Goal: Find specific page/section: Find specific page/section

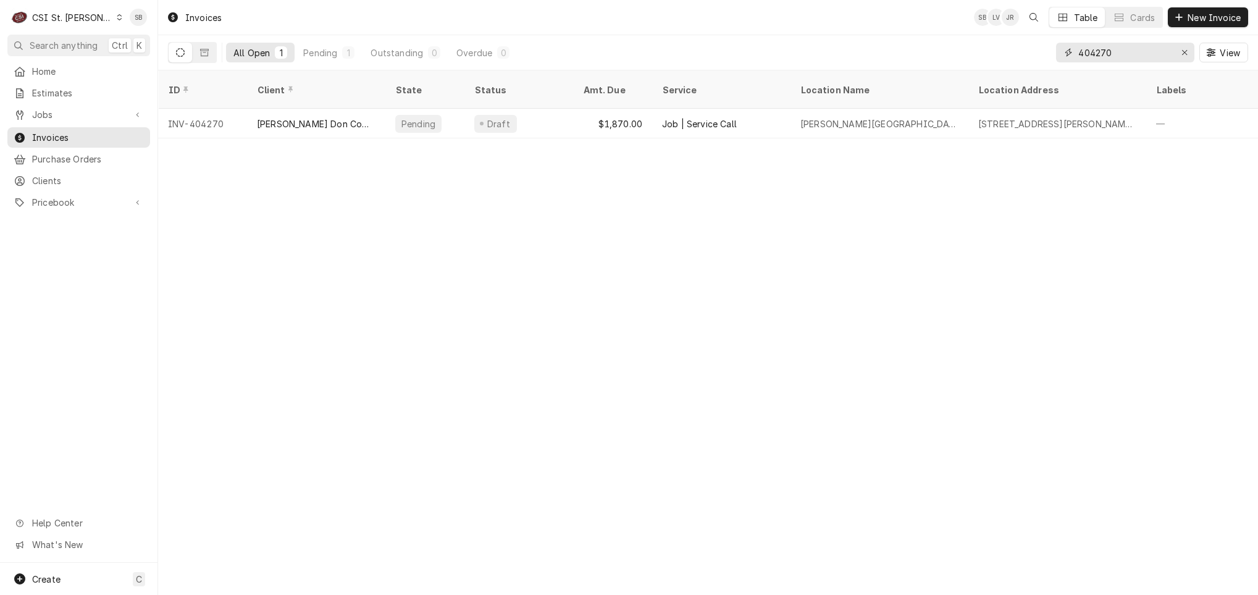
drag, startPoint x: 1121, startPoint y: 52, endPoint x: 942, endPoint y: 50, distance: 179.1
click at [942, 50] on div "All Open 1 Pending 1 Outstanding 0 Overdue 0 404270 View" at bounding box center [708, 52] width 1080 height 35
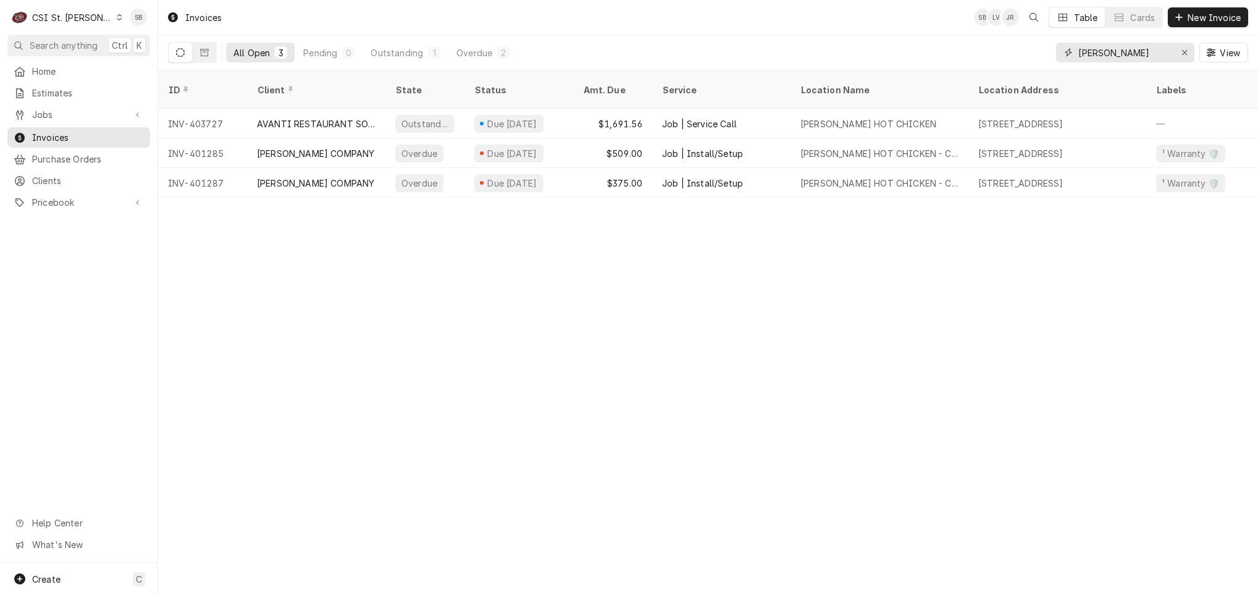
type input "[PERSON_NAME]"
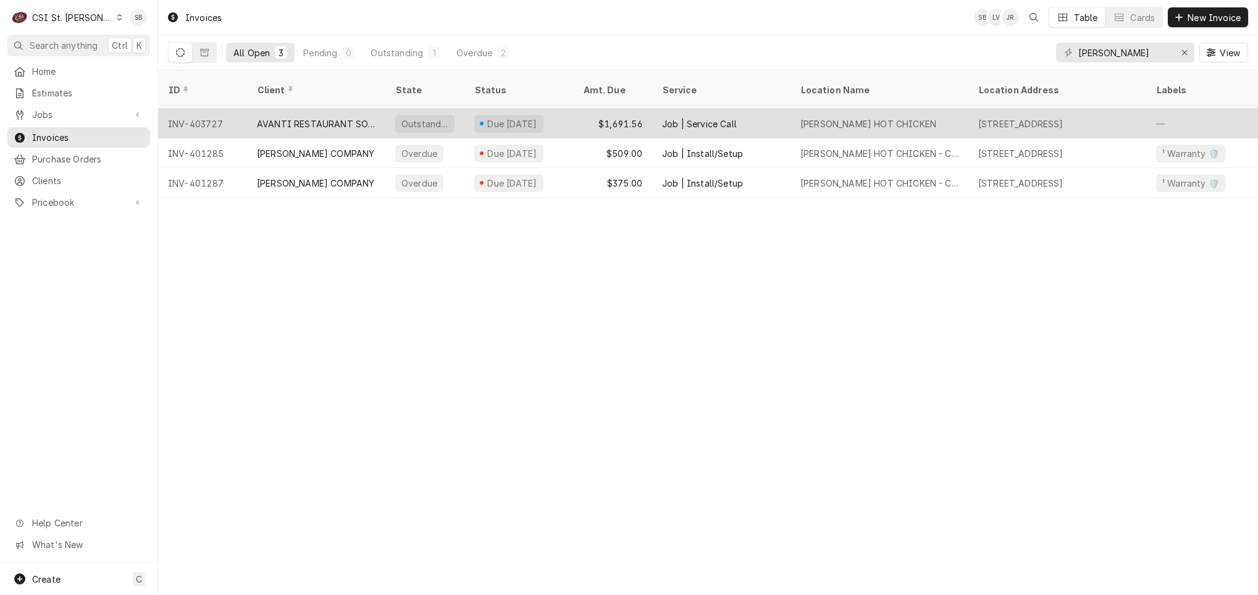
click at [337, 117] on div "AVANTI RESTAURANT SOLUTIONS" at bounding box center [316, 123] width 119 height 13
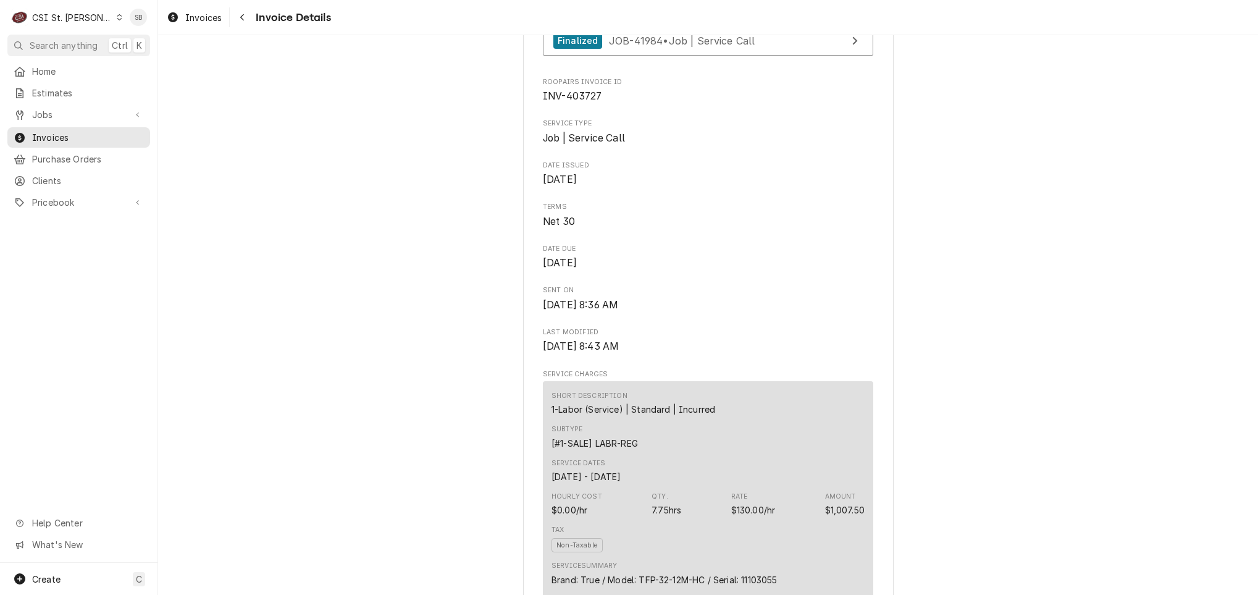
scroll to position [119, 0]
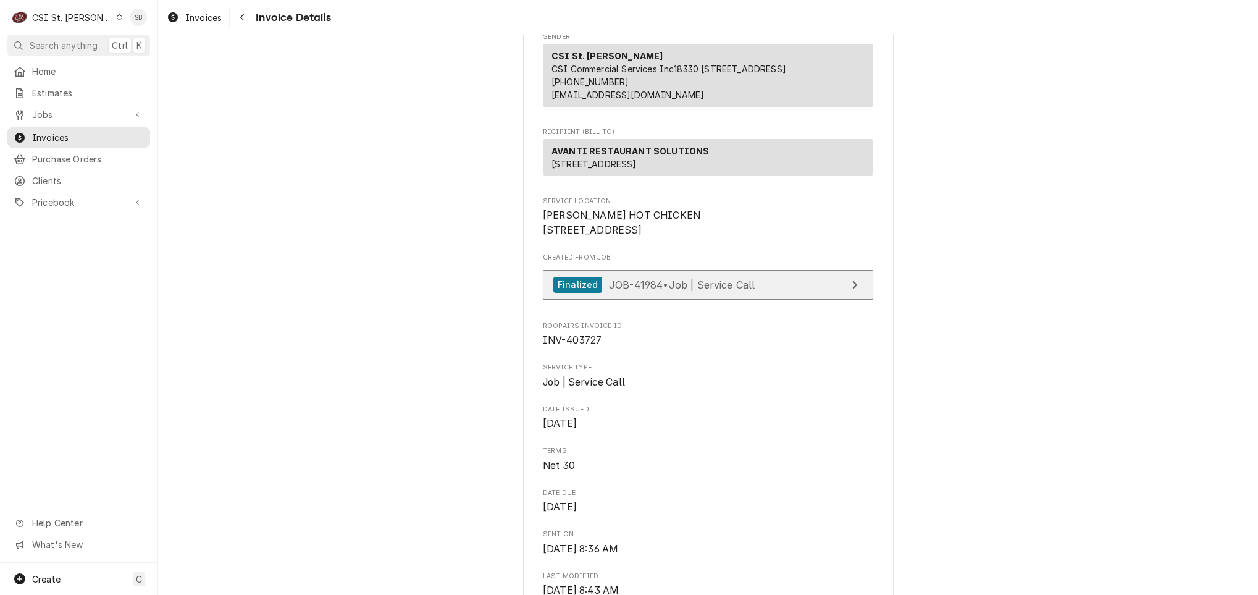
click at [723, 293] on div "Finalized JOB-41984 • Job | Service Call" at bounding box center [653, 285] width 201 height 17
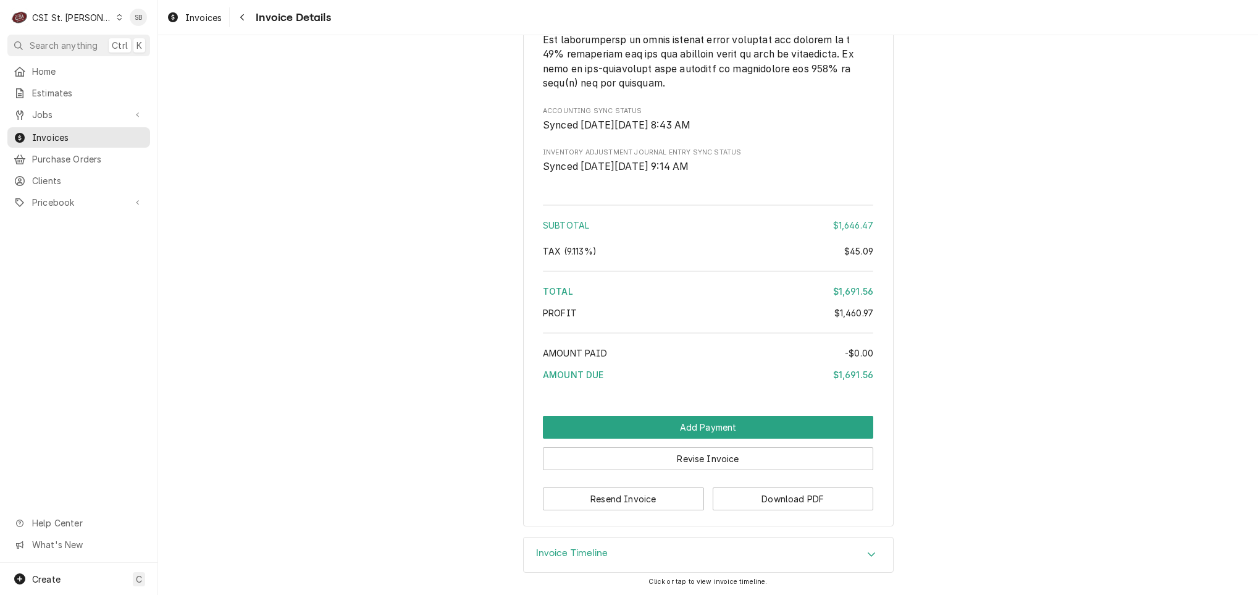
scroll to position [2333, 0]
click at [718, 544] on div "Invoice Timeline" at bounding box center [708, 554] width 369 height 35
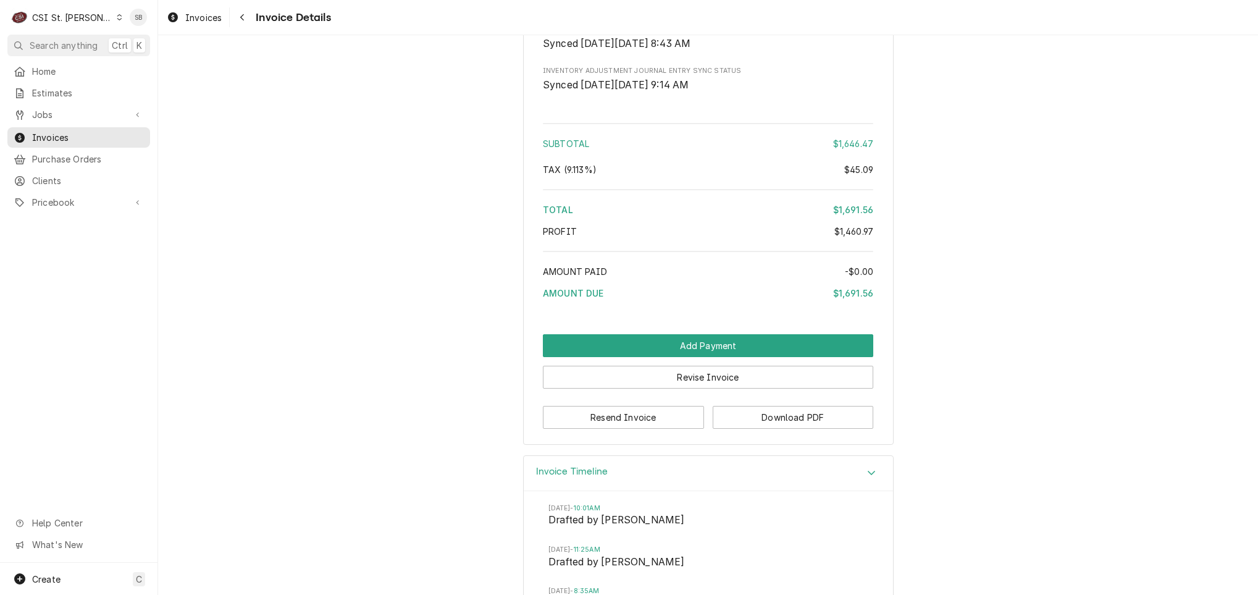
scroll to position [2518, 0]
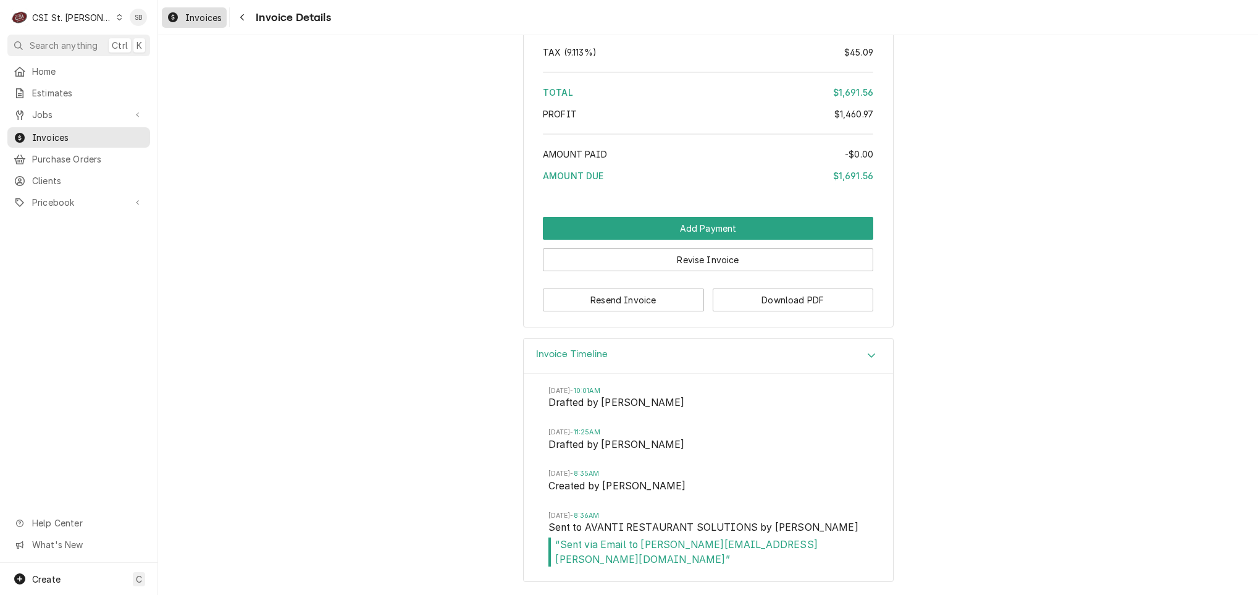
click at [197, 22] on span "Invoices" at bounding box center [203, 17] width 36 height 13
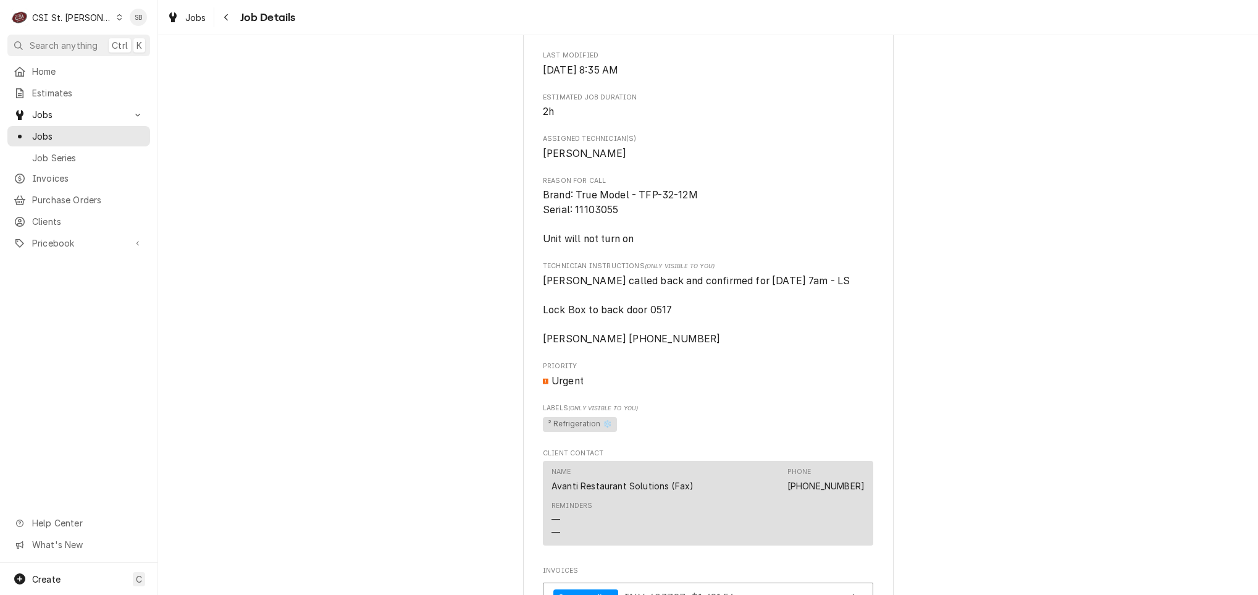
scroll to position [1031, 0]
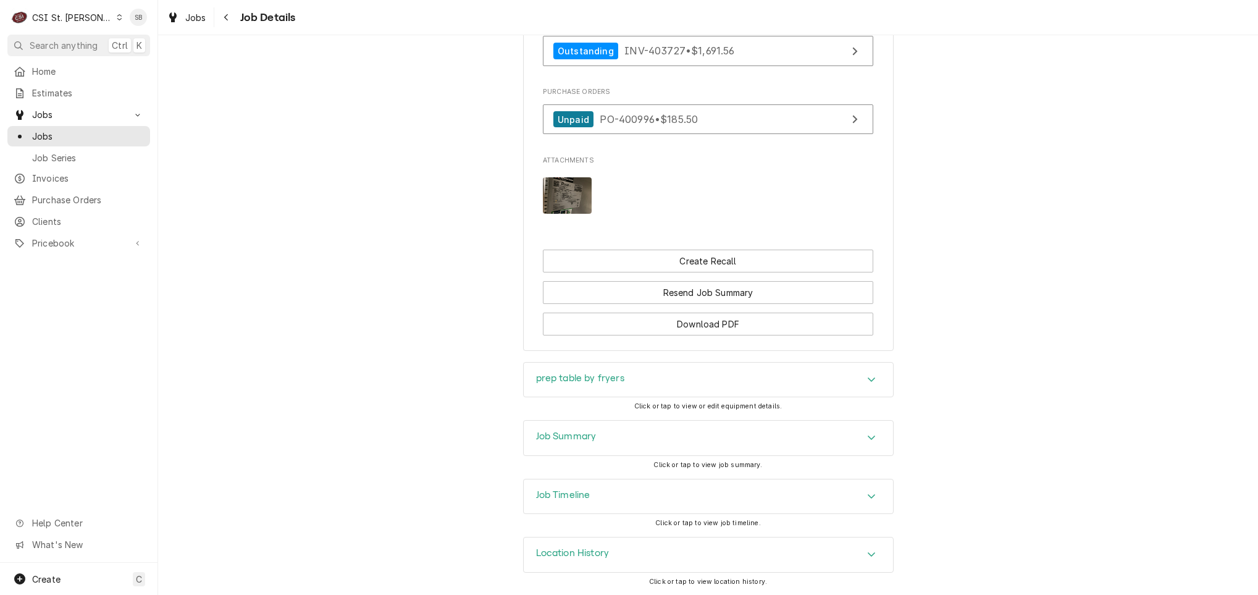
click at [833, 443] on div "Job Summary" at bounding box center [708, 438] width 369 height 35
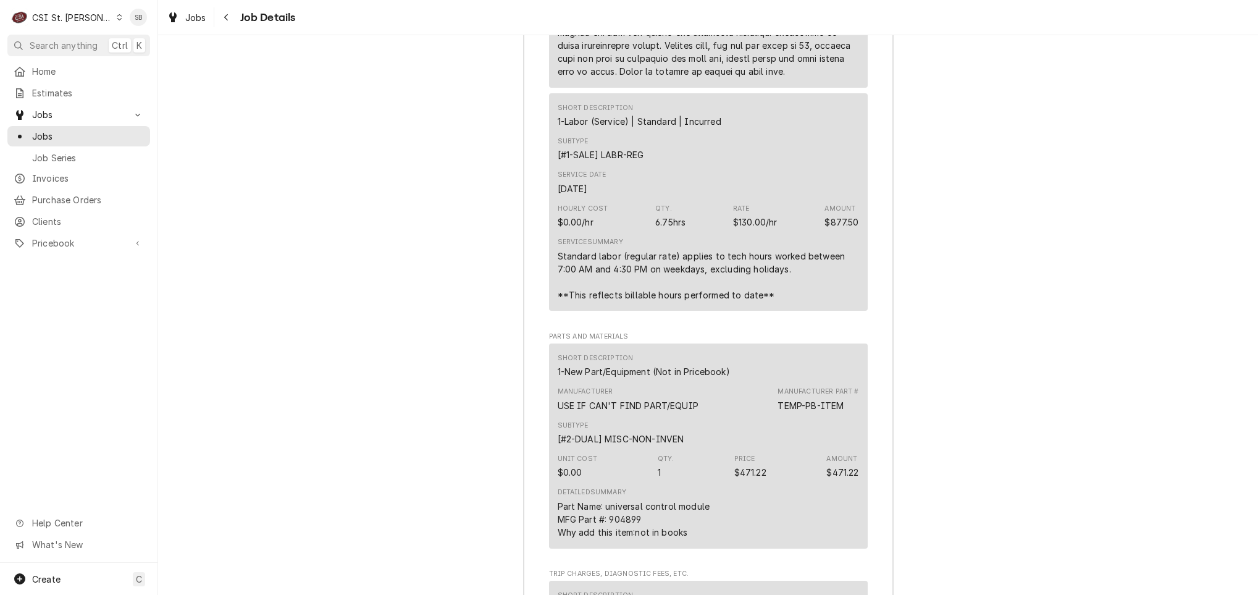
scroll to position [2792, 0]
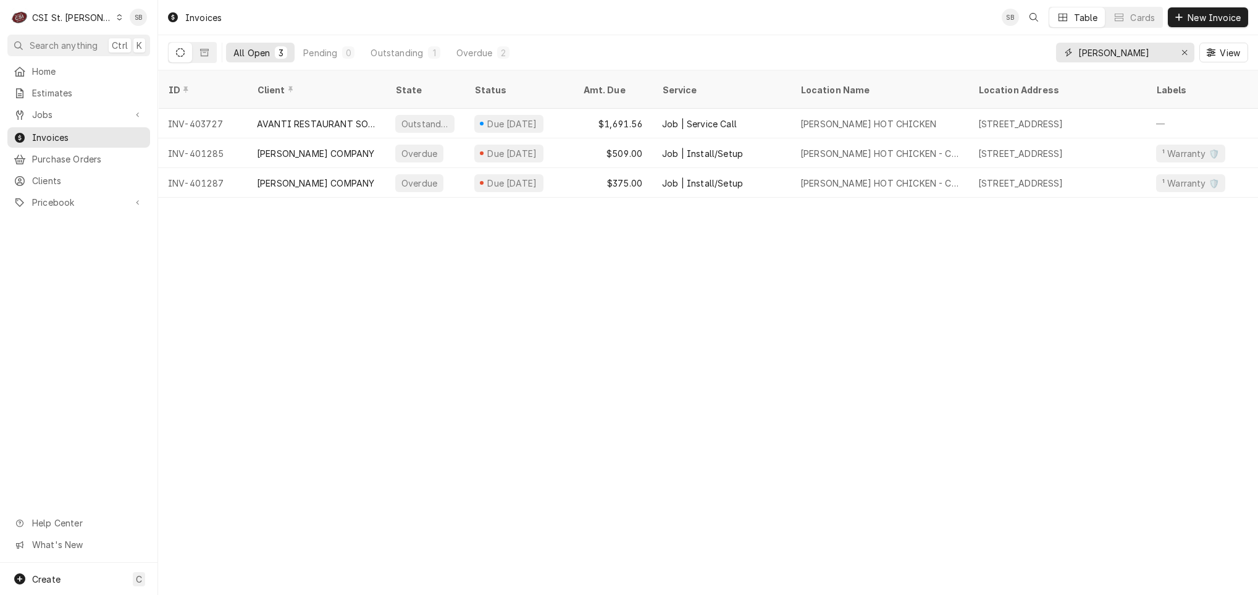
click at [1086, 56] on input "[PERSON_NAME]" at bounding box center [1124, 53] width 93 height 20
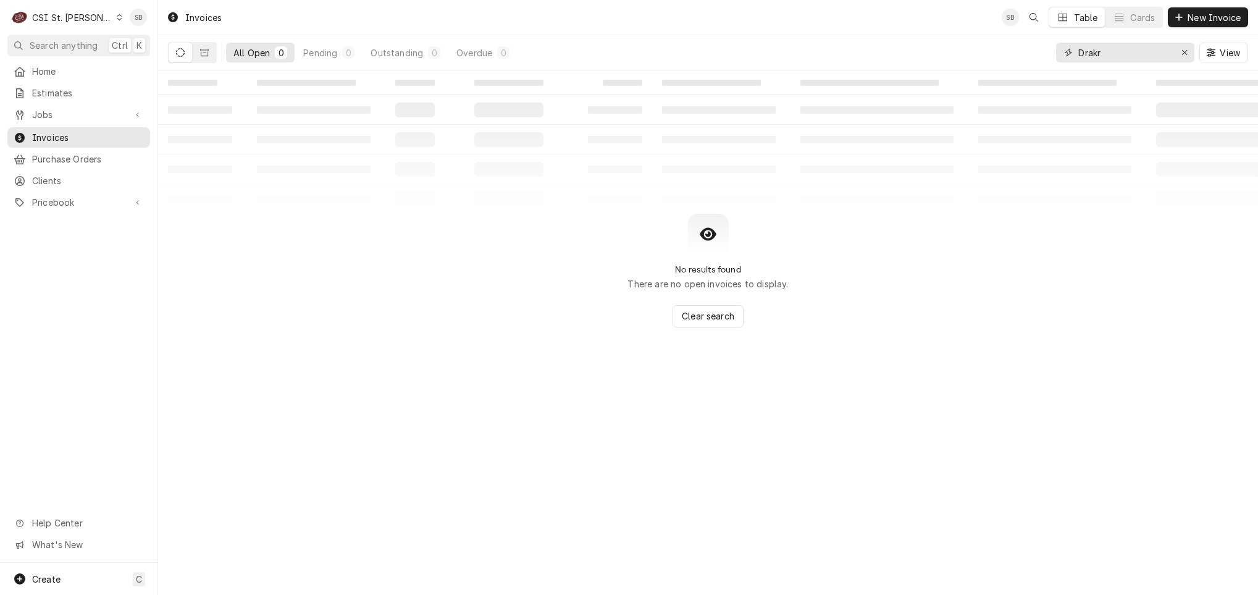
click at [1086, 56] on input "Drakr" at bounding box center [1124, 53] width 93 height 20
click at [1086, 56] on input "Deakr" at bounding box center [1124, 53] width 93 height 20
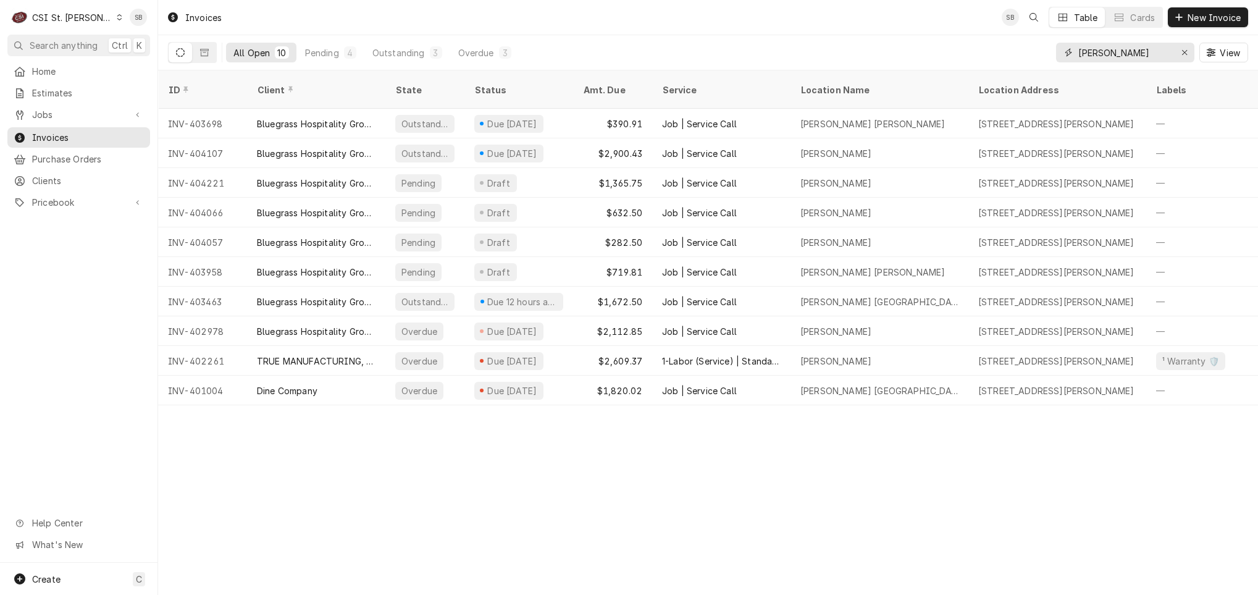
type input "drake"
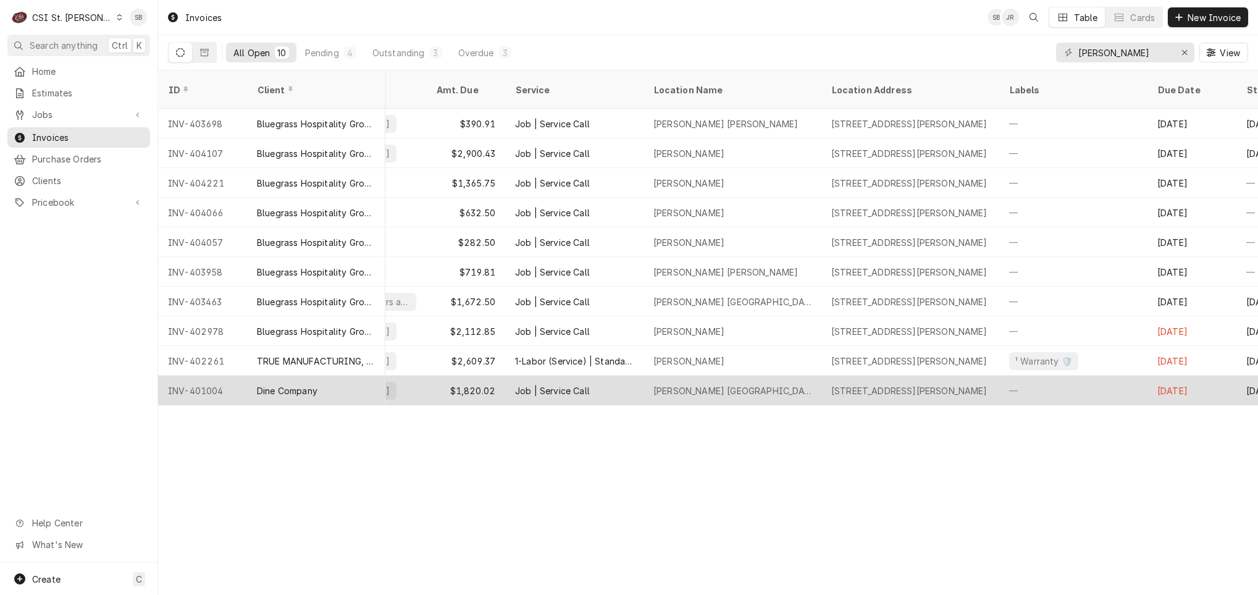
scroll to position [0, 145]
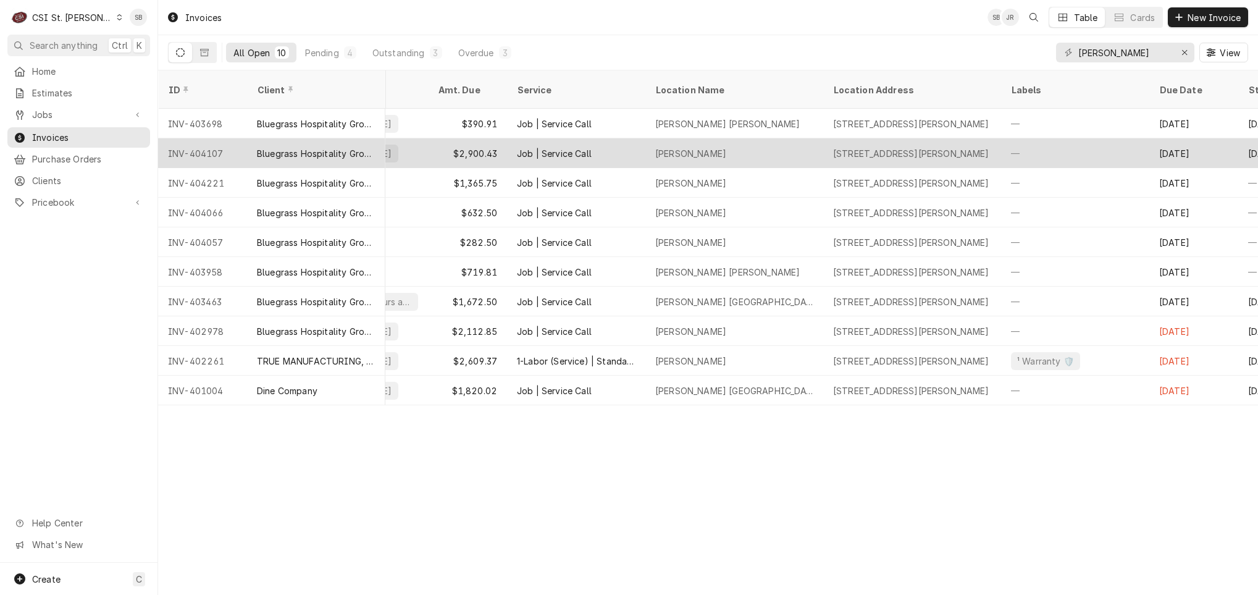
click at [707, 147] on div "Drake's Shiloh" at bounding box center [690, 153] width 71 height 13
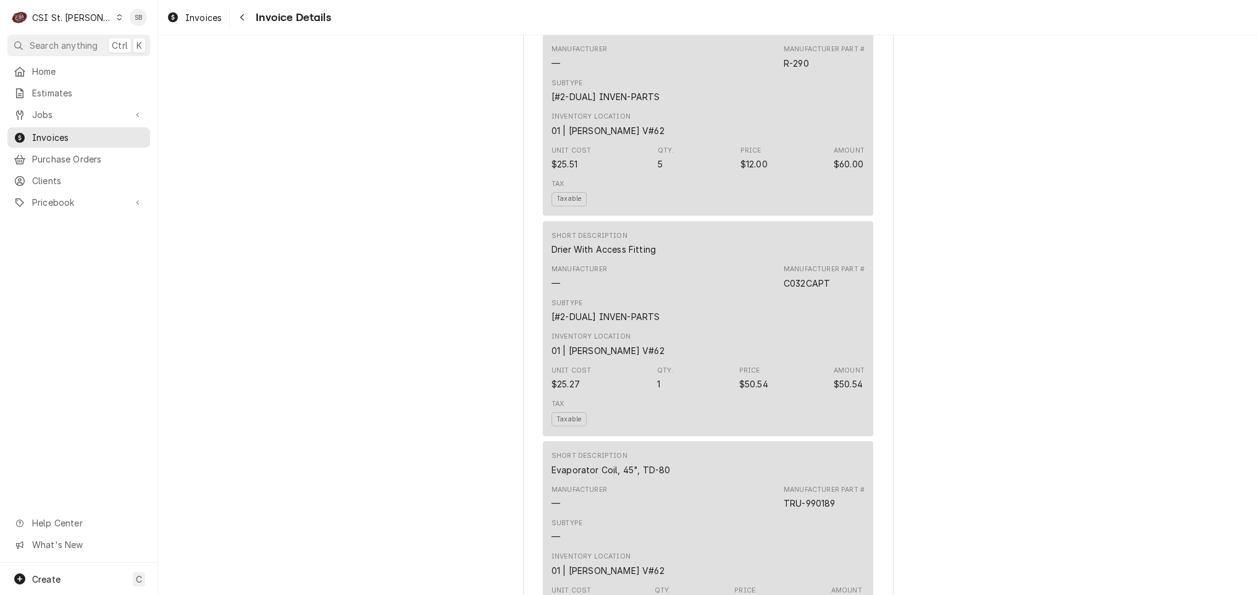
scroll to position [741, 0]
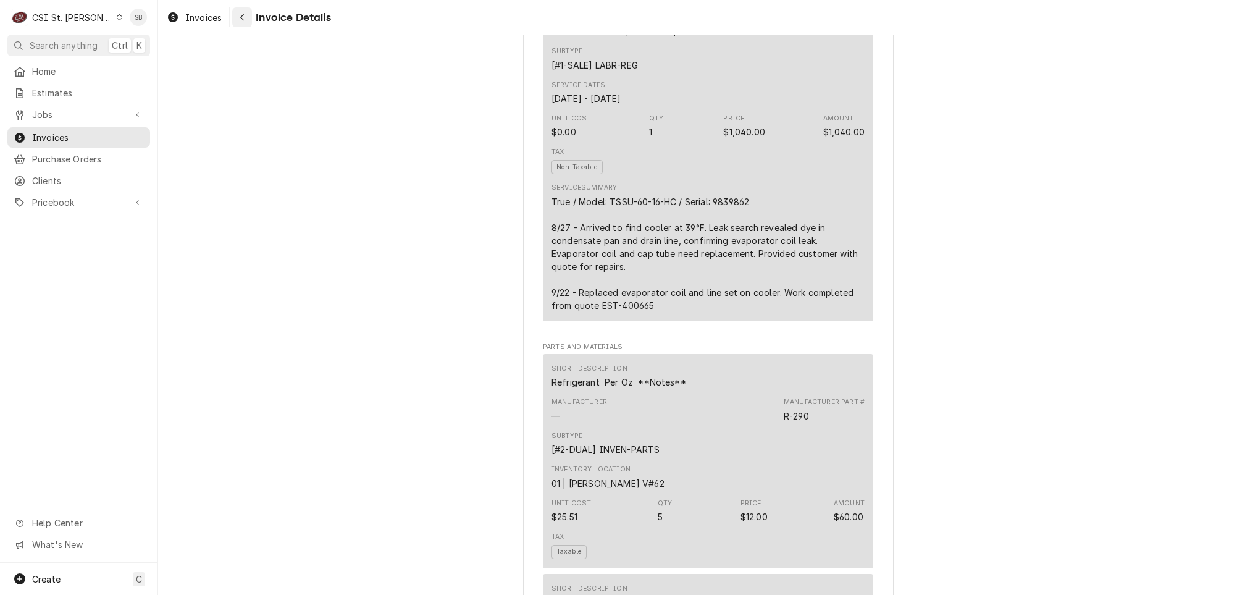
click at [250, 15] on button "Navigate back" at bounding box center [242, 17] width 20 height 20
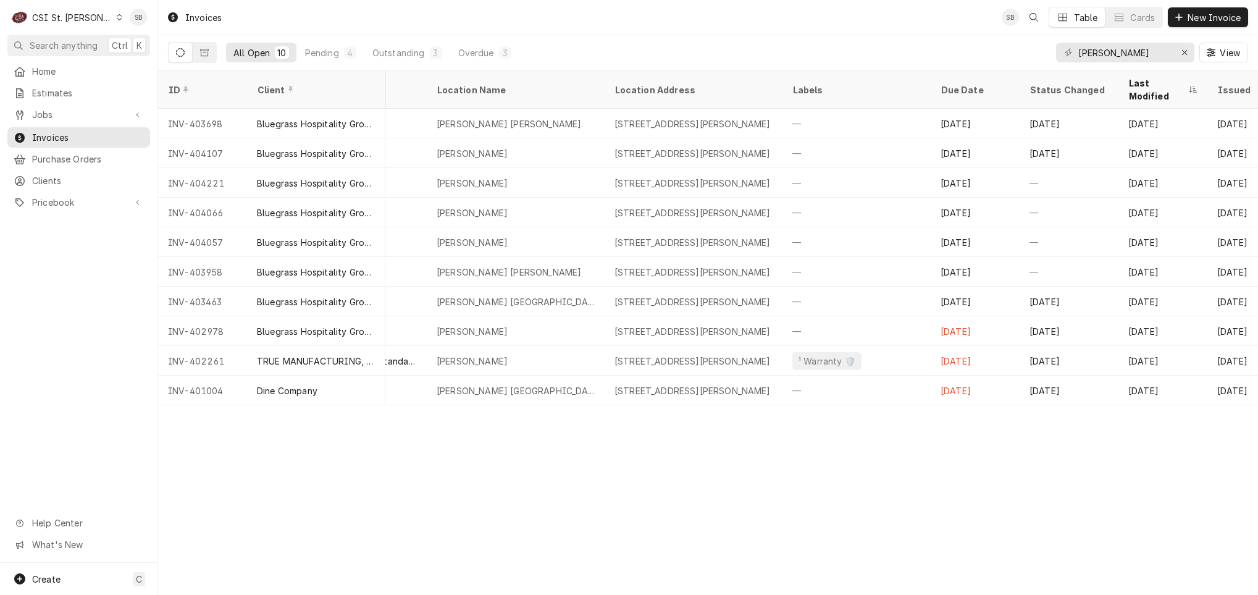
scroll to position [0, 402]
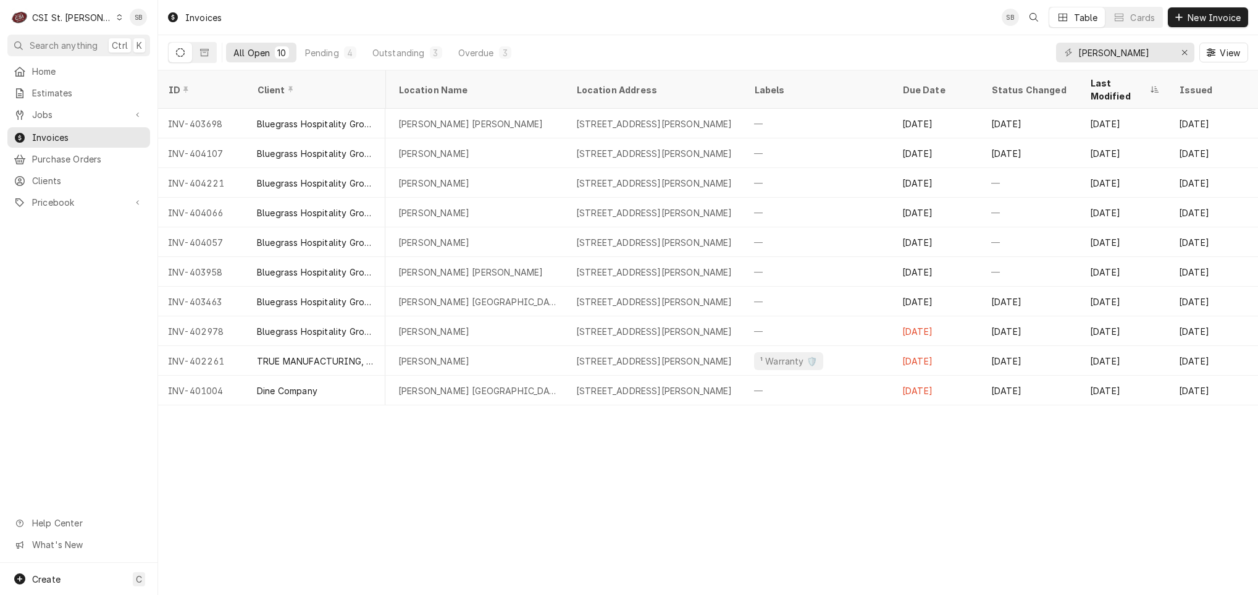
click at [907, 497] on div "Invoices SB Table Cards New Invoice All Open 10 Pending 4 Outstanding 3 Overdue…" at bounding box center [708, 297] width 1100 height 595
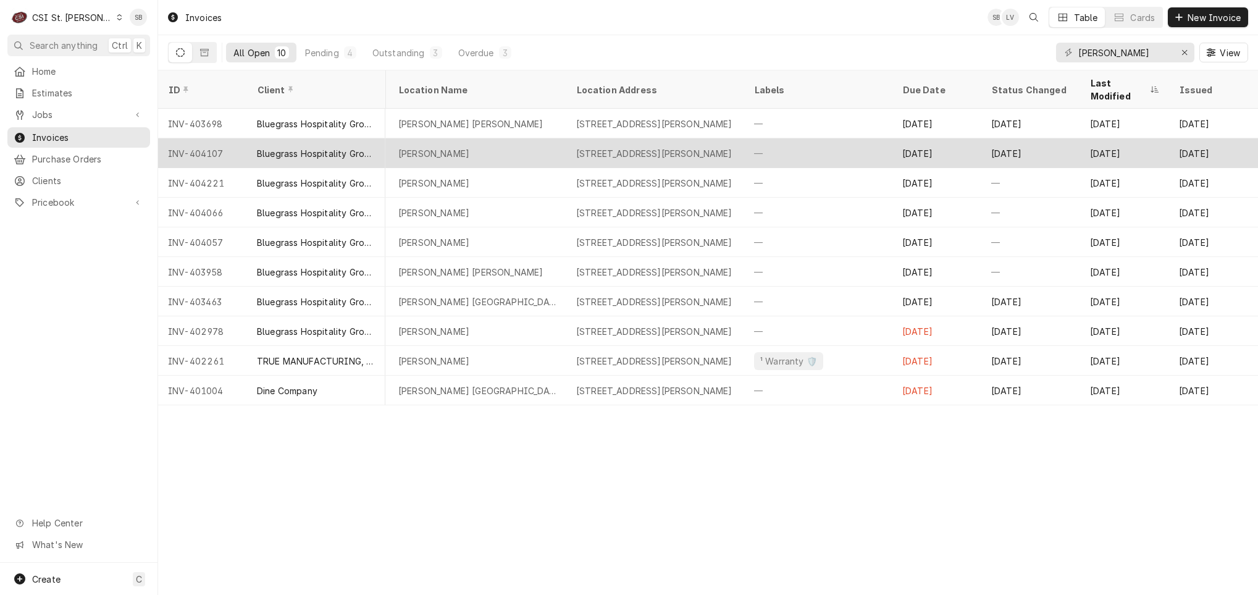
click at [623, 138] on div "1160 Central Park Dr, O'Fallon, IL 62269" at bounding box center [655, 153] width 178 height 30
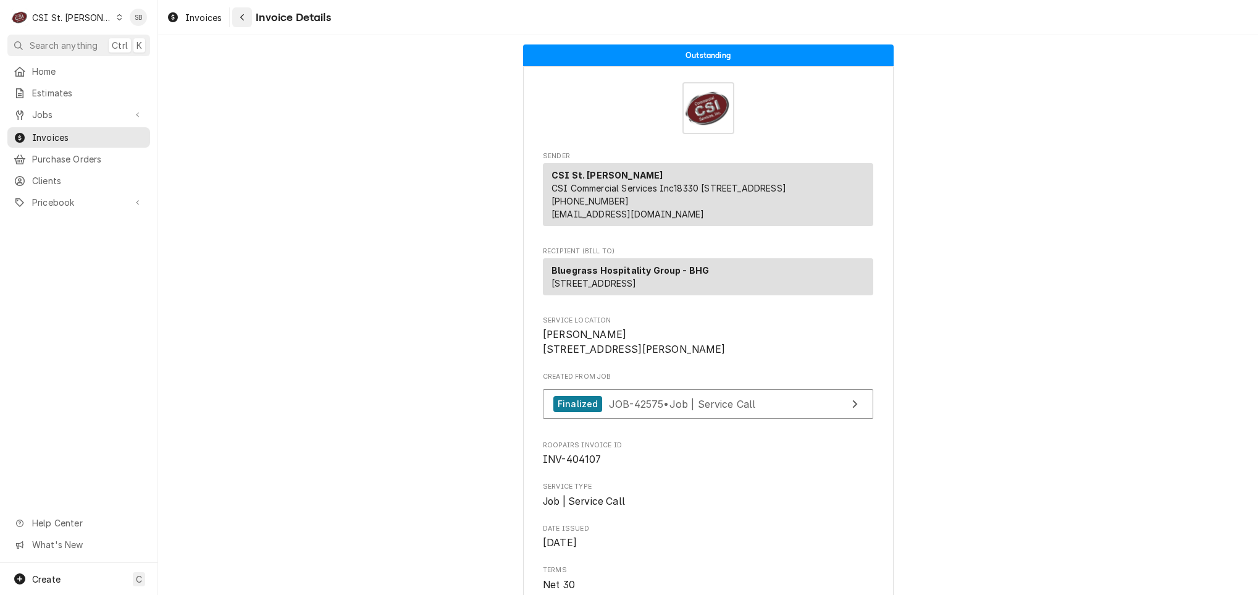
click at [251, 10] on button "Navigate back" at bounding box center [242, 17] width 20 height 20
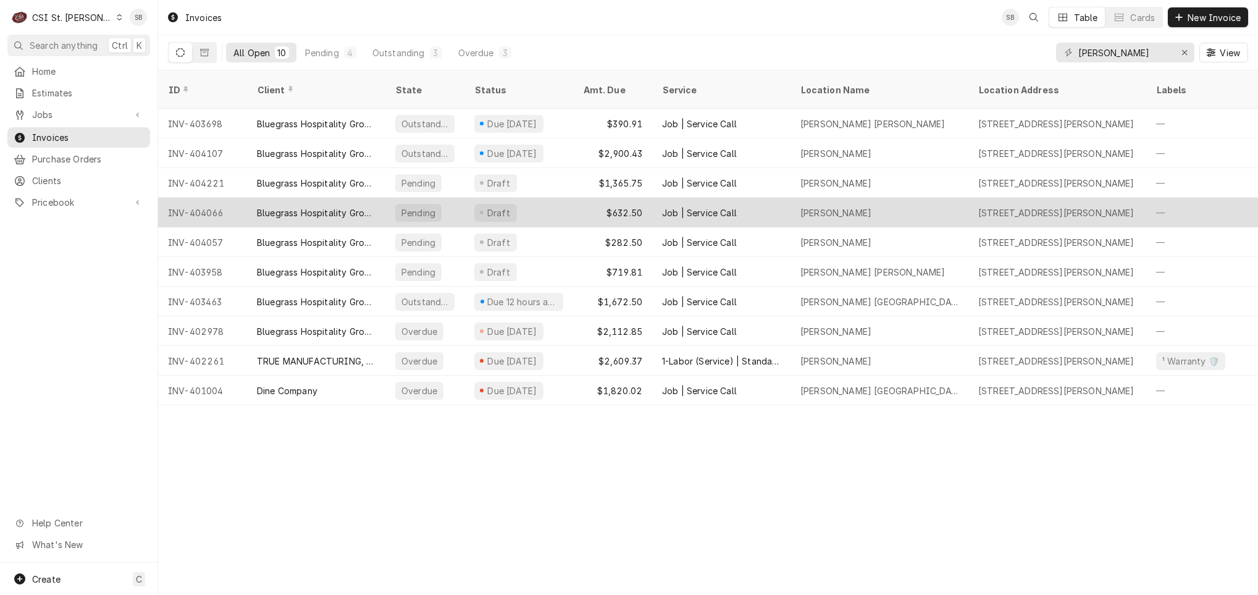
click at [812, 198] on div "Drake's Shiloh" at bounding box center [880, 213] width 178 height 30
click at [852, 206] on div "Drake's Shiloh" at bounding box center [835, 212] width 71 height 13
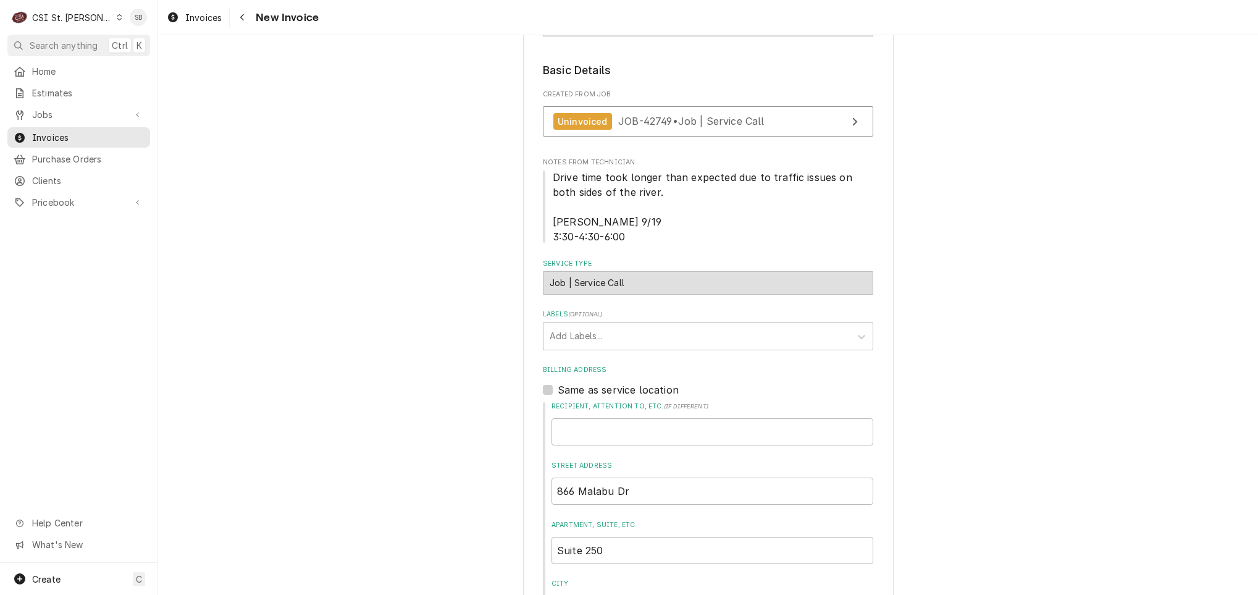
scroll to position [185, 0]
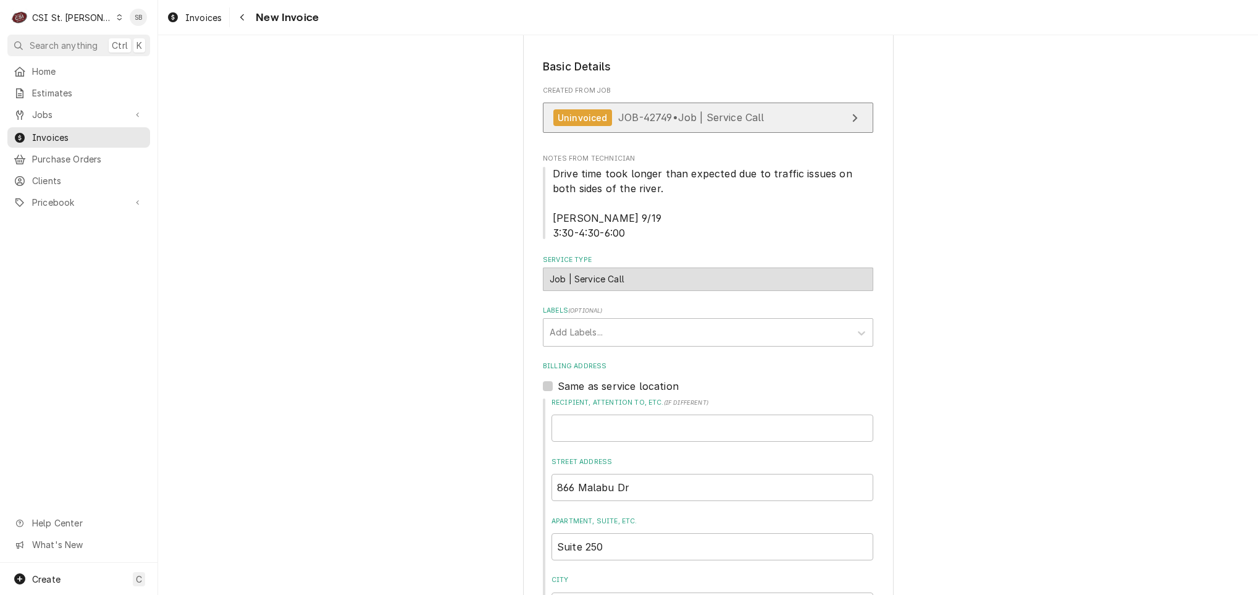
click at [719, 128] on link "Uninvoiced JOB-42749 • Job | Service Call" at bounding box center [708, 118] width 330 height 30
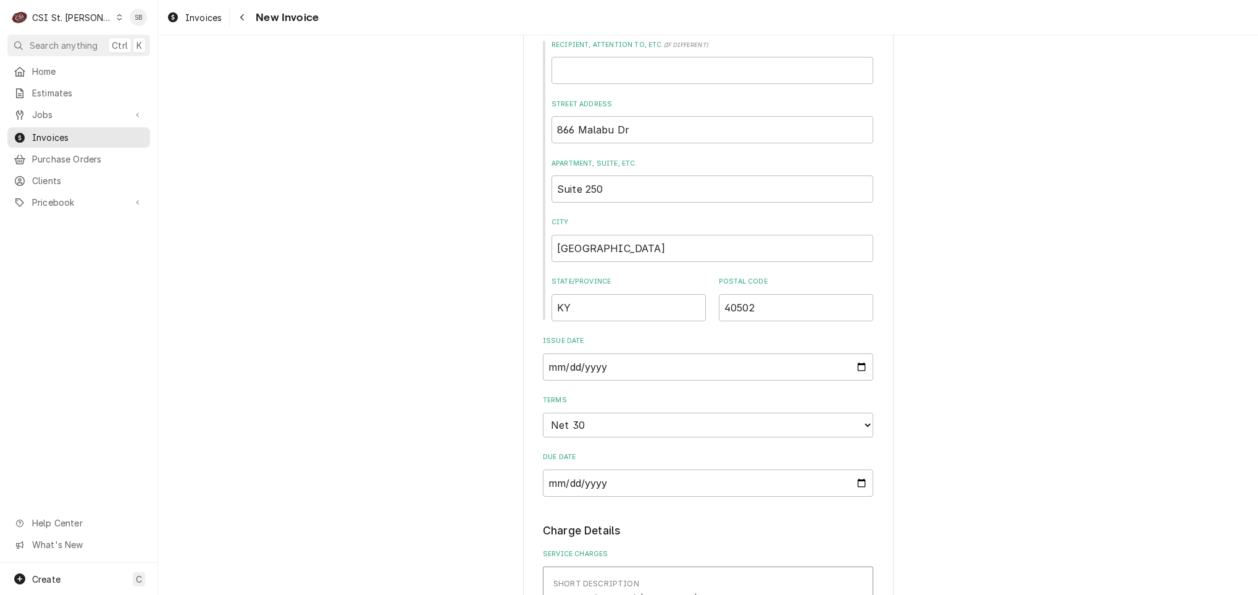
scroll to position [1019, 0]
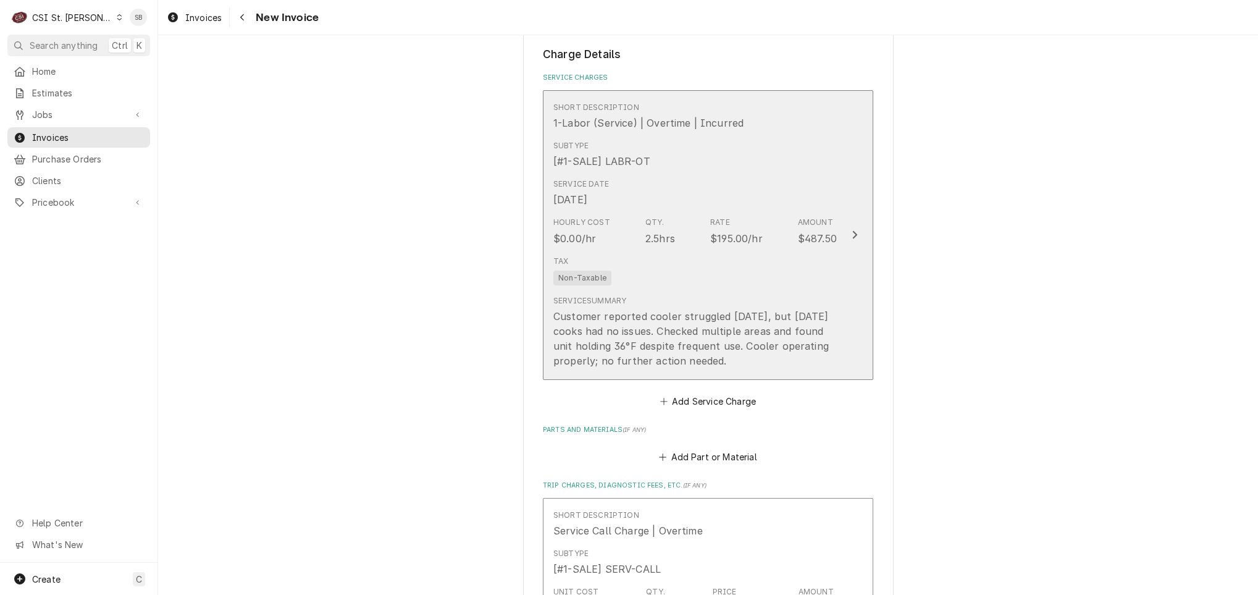
click at [611, 188] on div "Service Date Sep 19, 2025" at bounding box center [695, 193] width 284 height 38
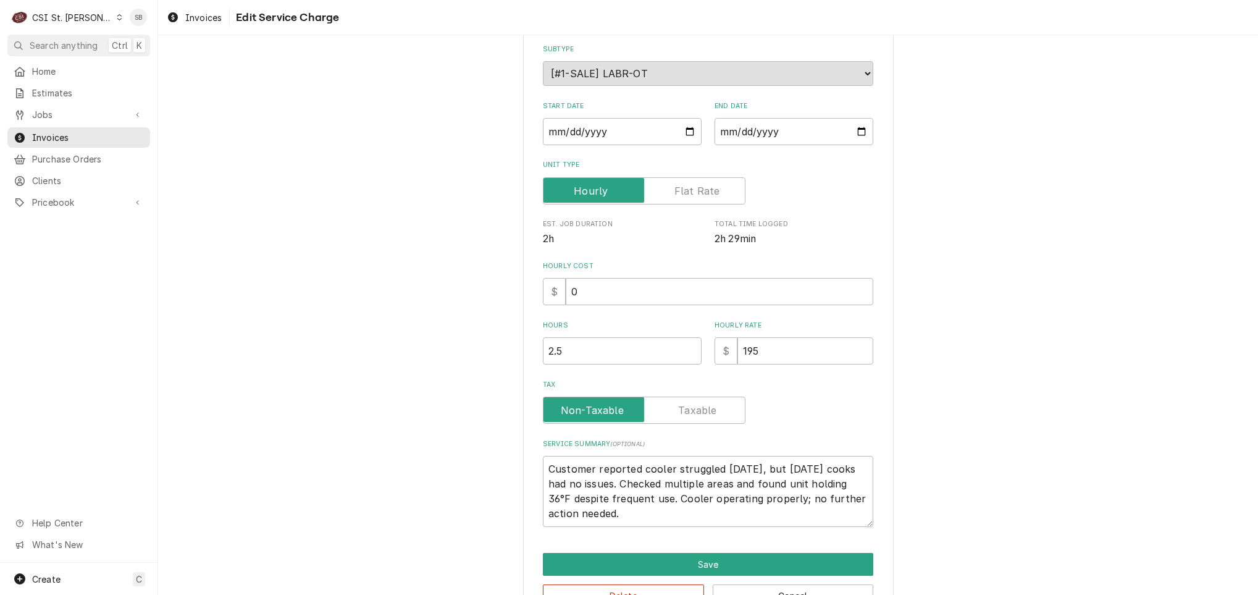
scroll to position [177, 0]
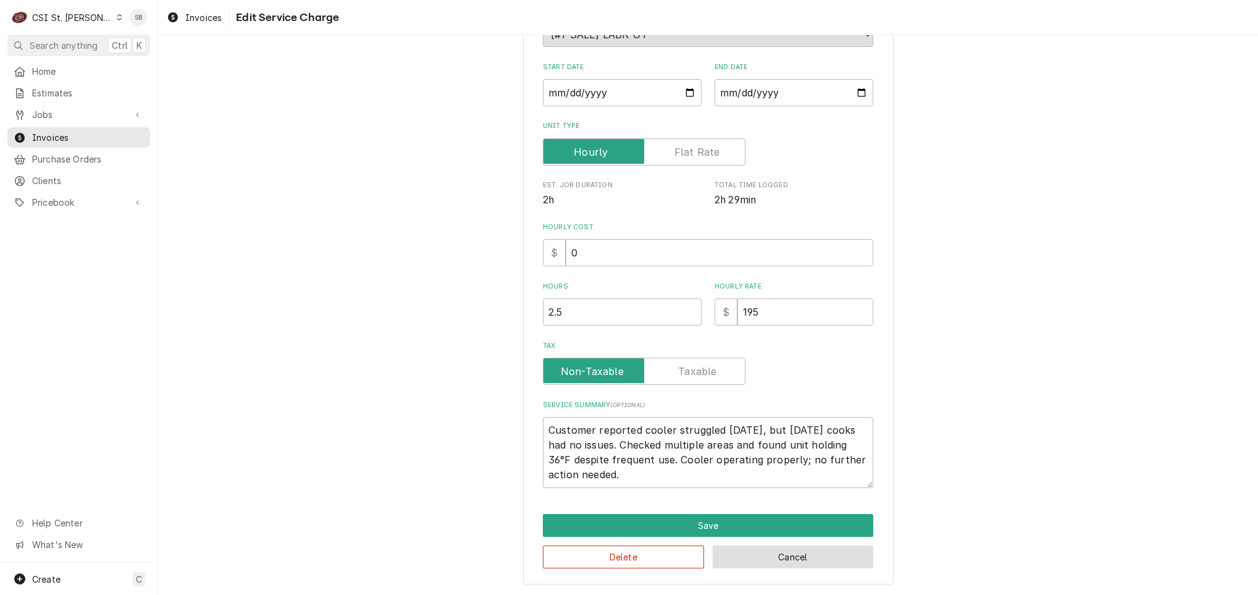
click at [784, 555] on button "Cancel" at bounding box center [793, 556] width 161 height 23
type textarea "x"
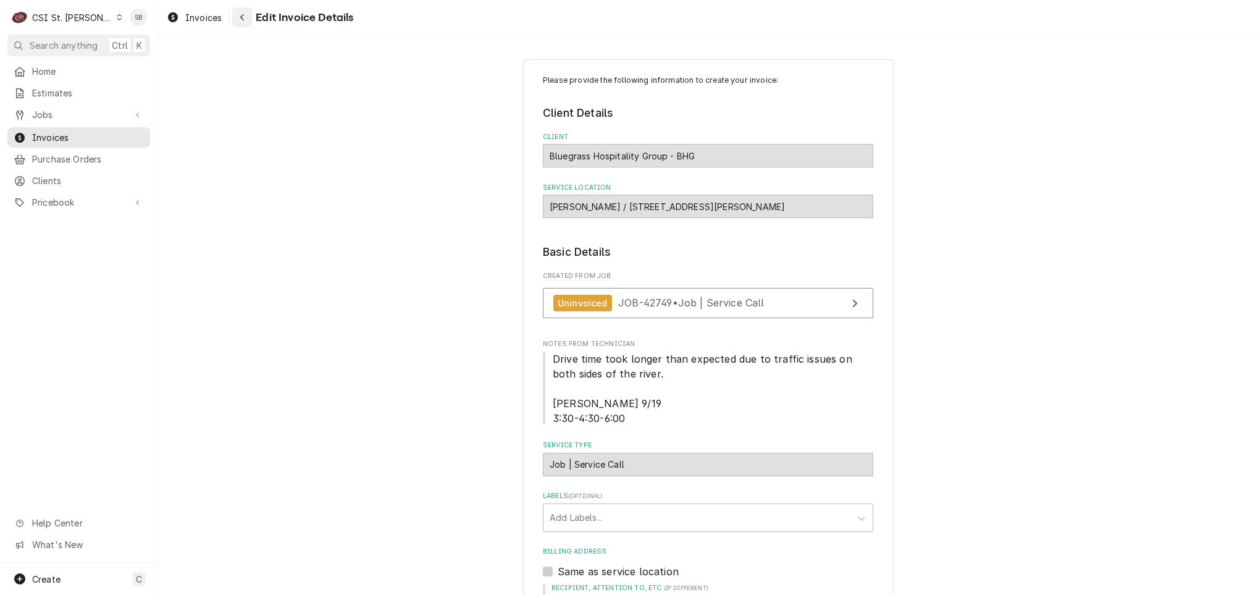
click at [240, 23] on div "Navigate back" at bounding box center [242, 17] width 12 height 12
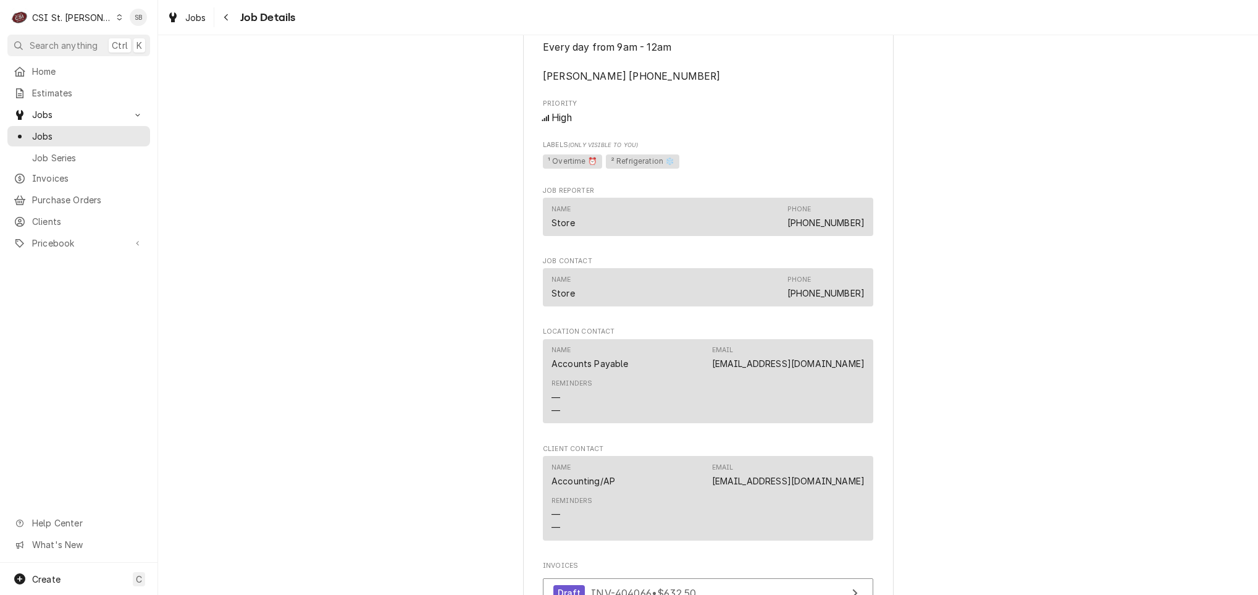
scroll to position [1297, 0]
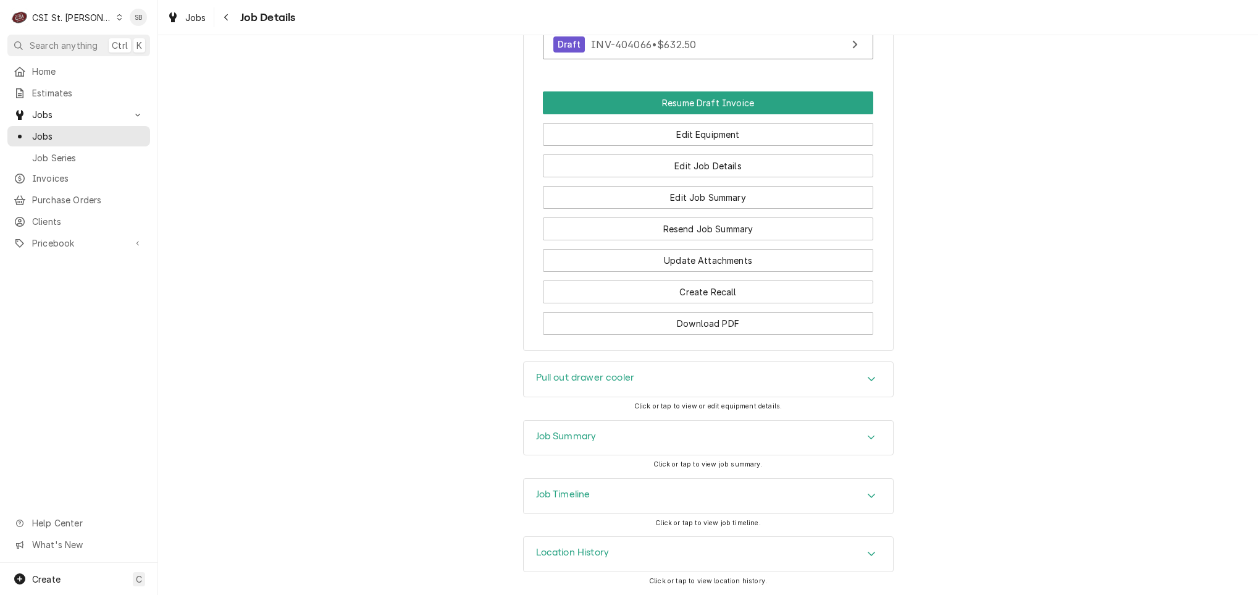
click at [694, 442] on div "Job Summary" at bounding box center [708, 438] width 369 height 35
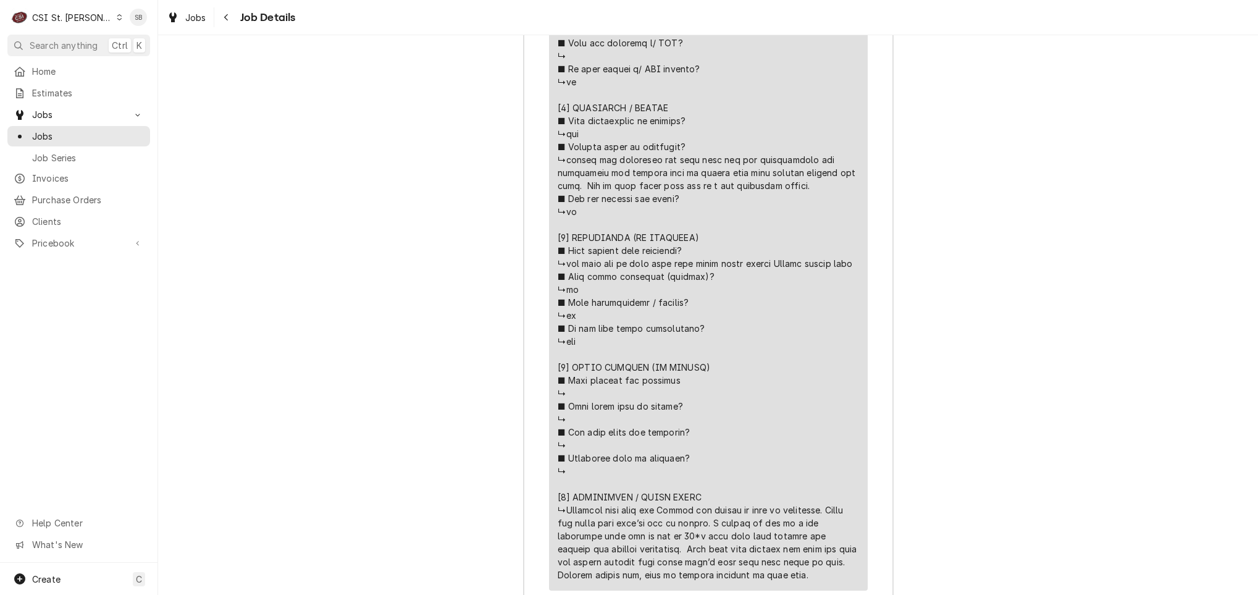
scroll to position [2779, 0]
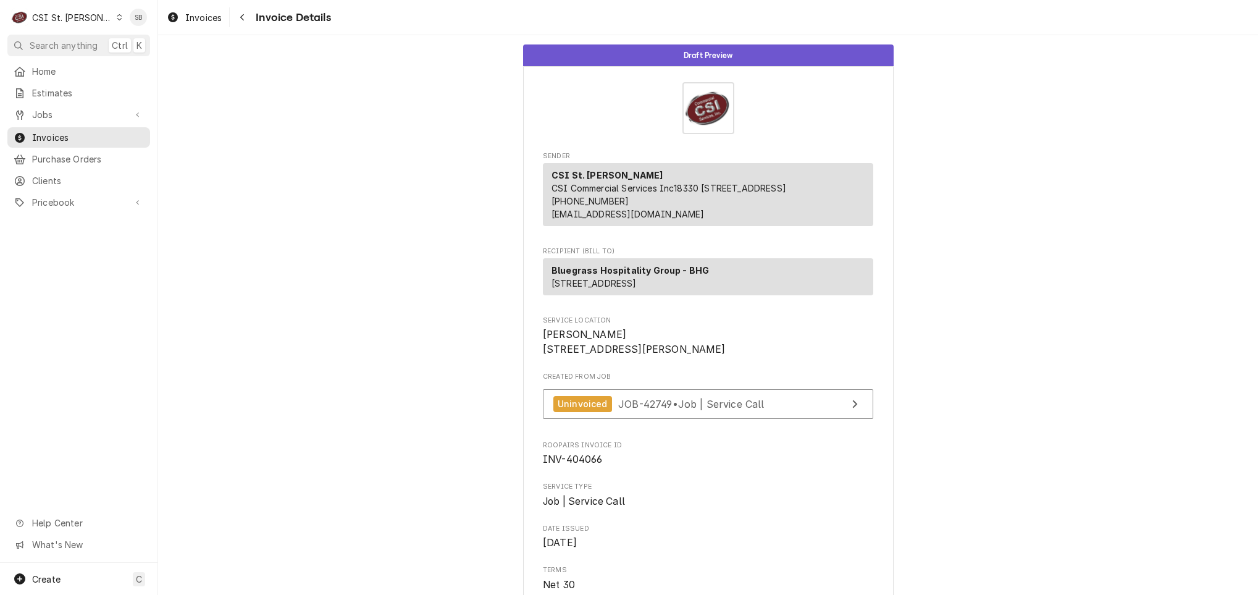
scroll to position [741, 0]
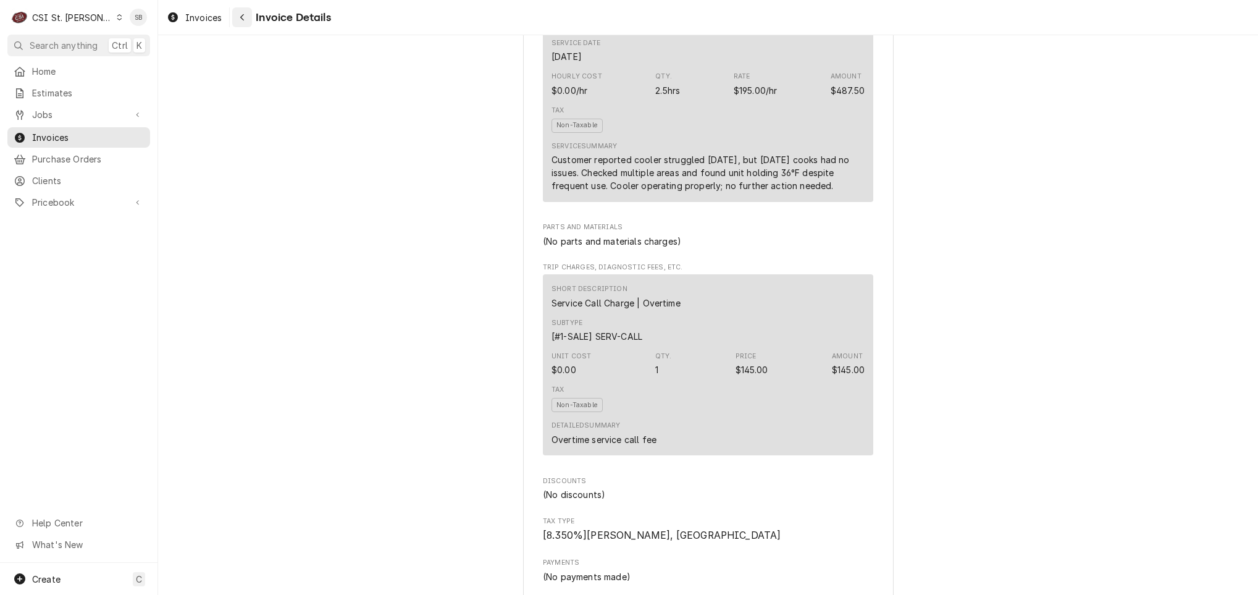
click at [243, 15] on icon "Navigate back" at bounding box center [242, 17] width 4 height 7
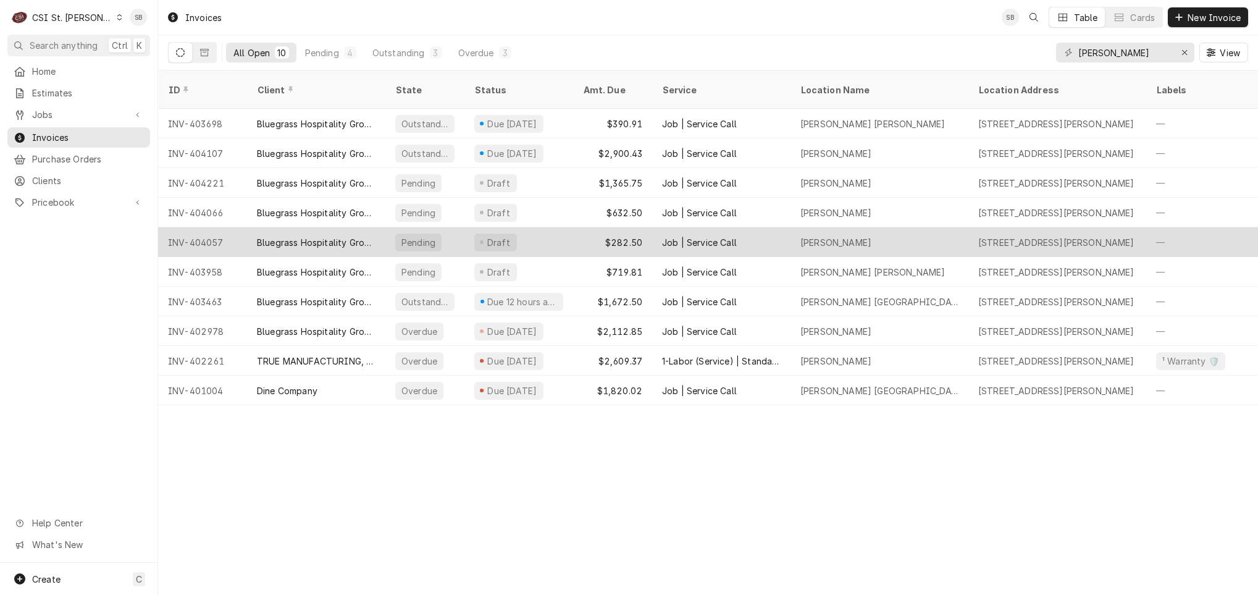
click at [673, 236] on div "Job | Service Call" at bounding box center [699, 242] width 75 height 13
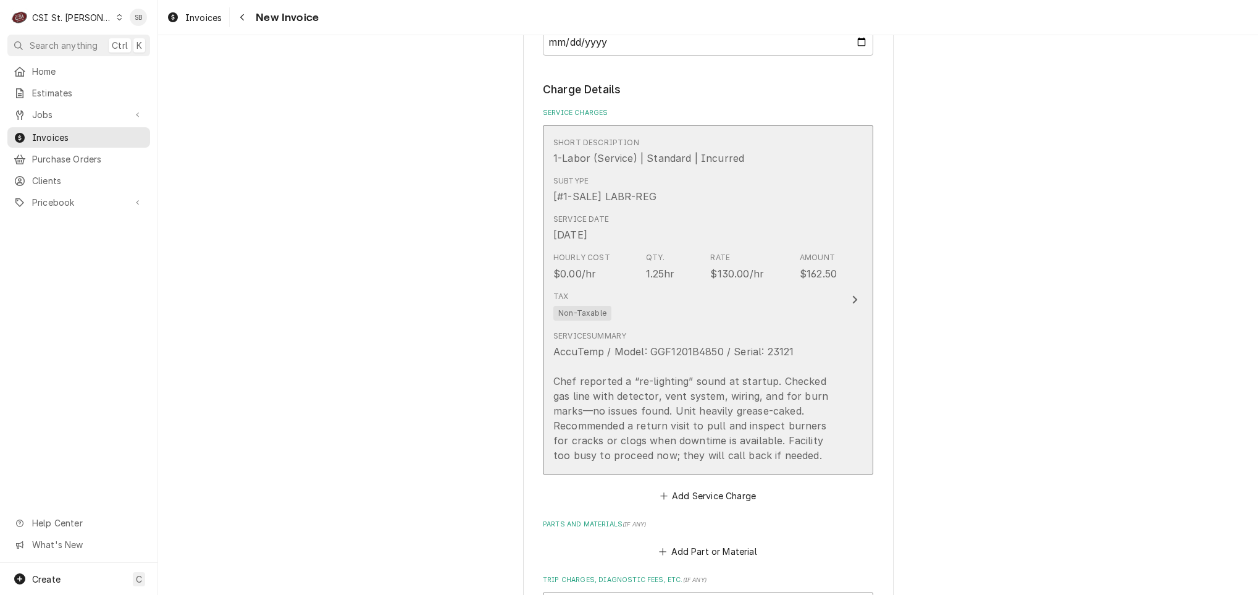
scroll to position [1019, 0]
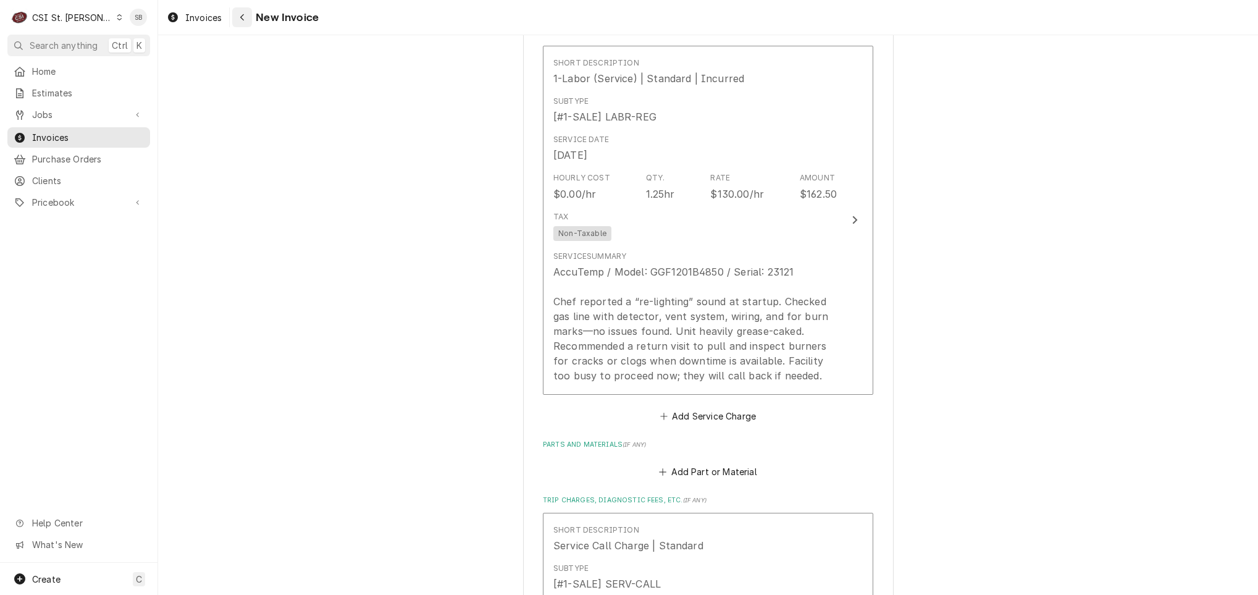
click at [246, 10] on button "Navigate back" at bounding box center [242, 17] width 20 height 20
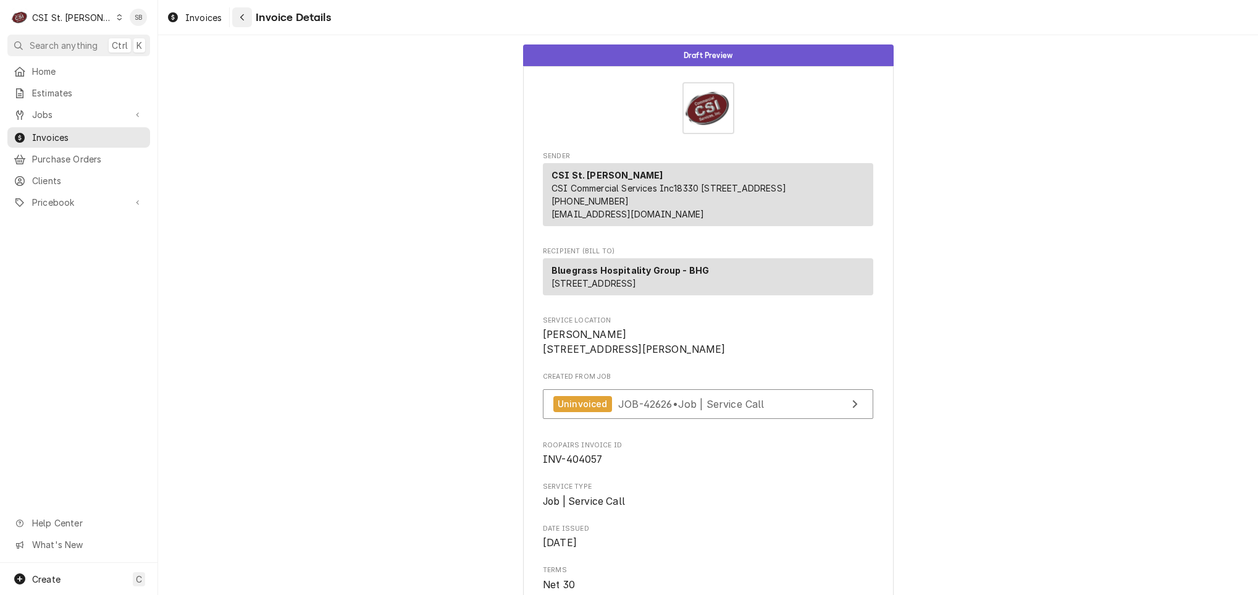
click at [243, 20] on icon "Navigate back" at bounding box center [243, 17] width 6 height 9
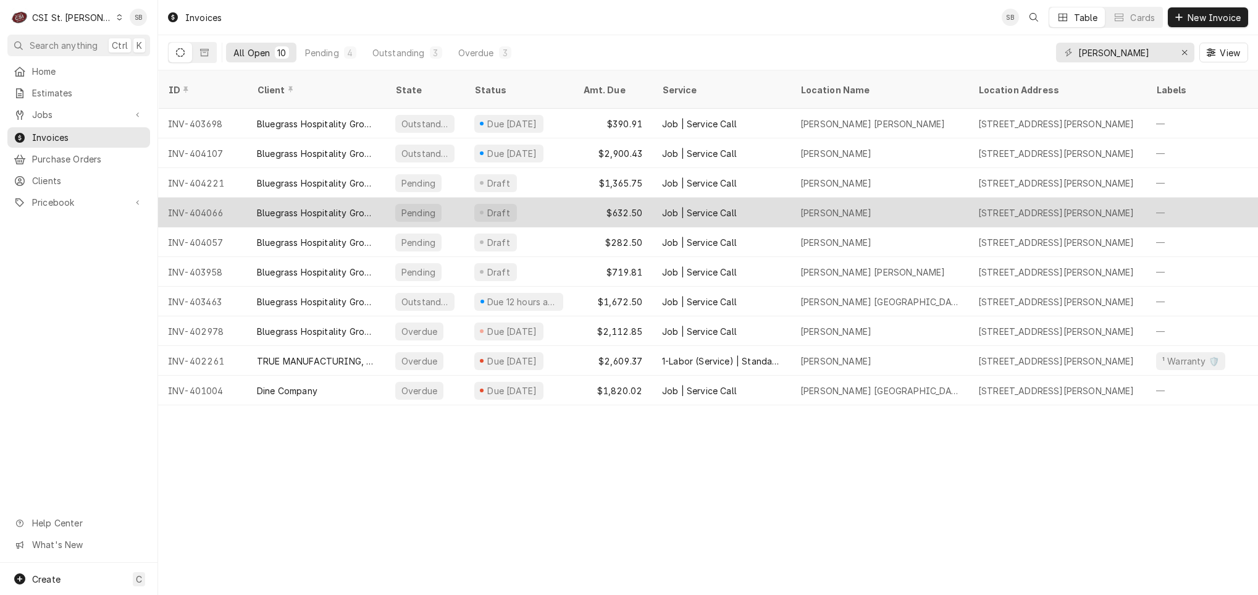
click at [671, 206] on div "Job | Service Call" at bounding box center [699, 212] width 75 height 13
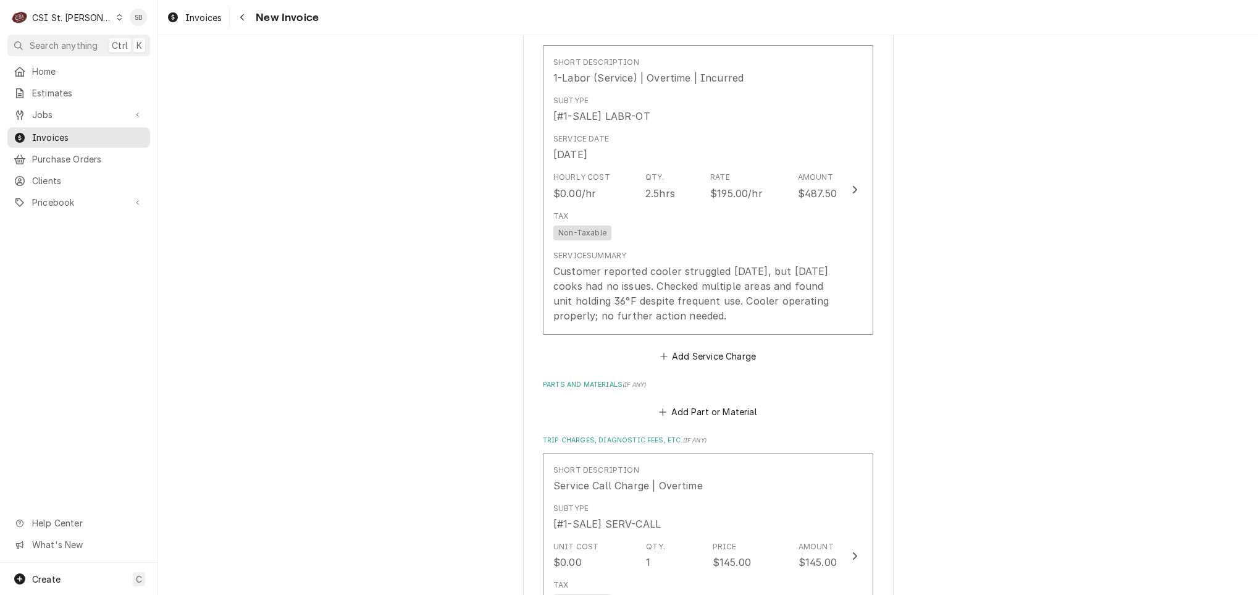
scroll to position [741, 0]
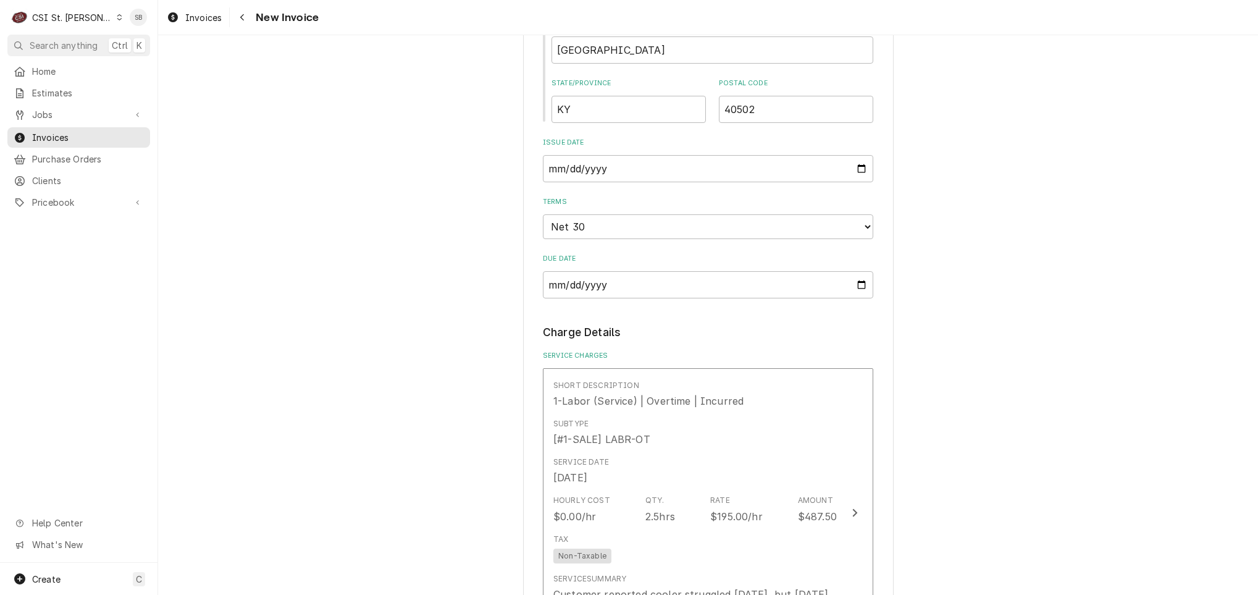
type textarea "x"
click at [243, 17] on icon "Navigate back" at bounding box center [243, 17] width 6 height 9
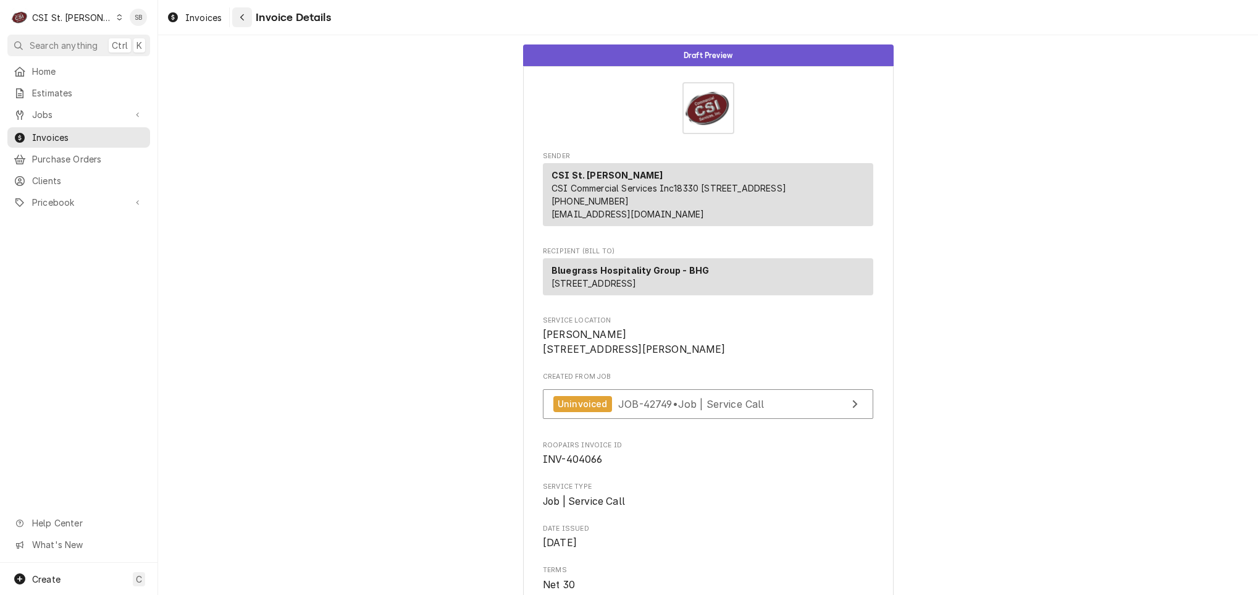
click at [248, 12] on div "Navigate back" at bounding box center [242, 17] width 12 height 12
